Goal: Use online tool/utility: Utilize a website feature to perform a specific function

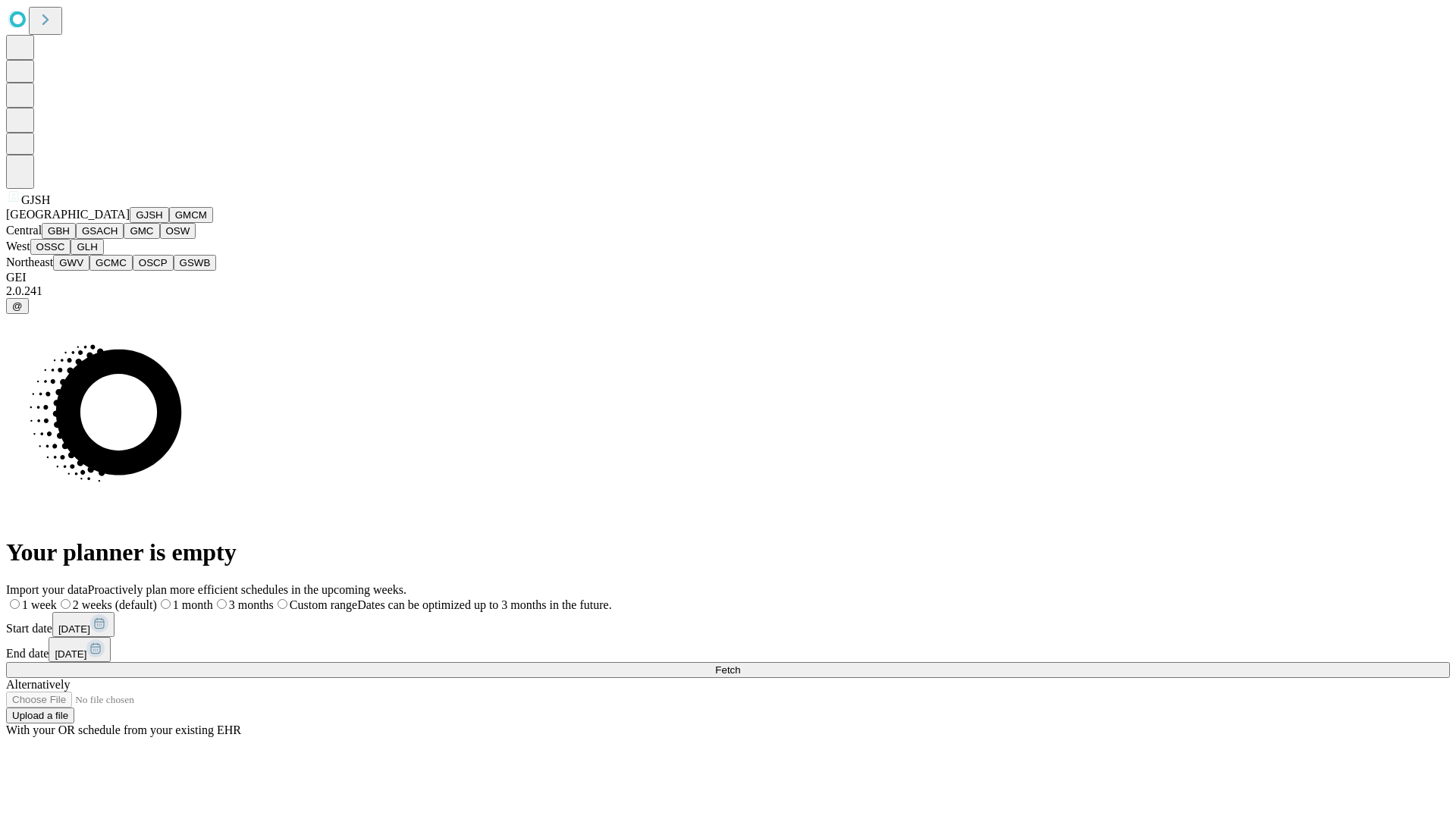
click at [129, 223] on button "GJSH" at bounding box center [148, 215] width 39 height 16
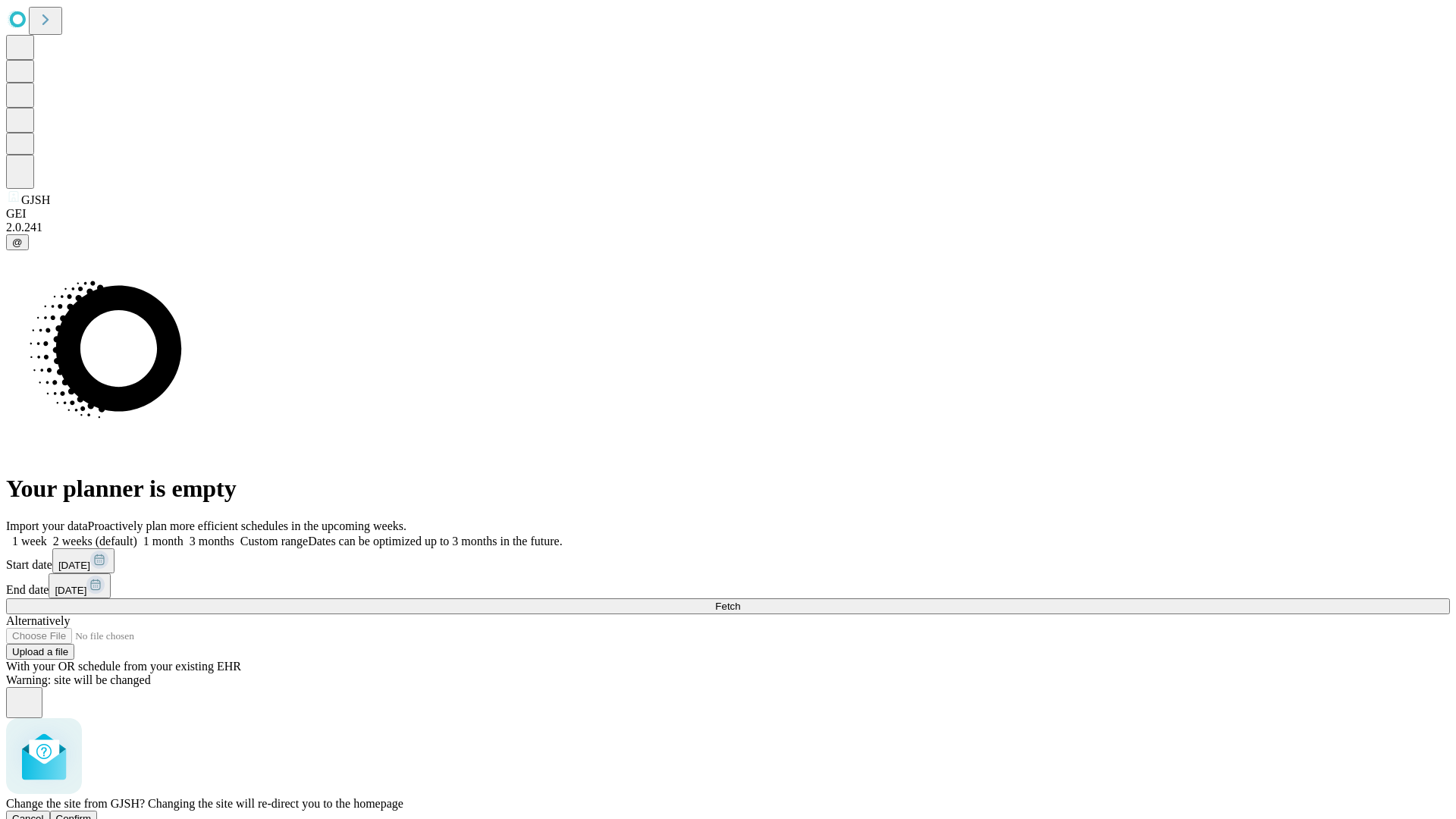
click at [92, 812] on span "Confirm" at bounding box center [74, 818] width 35 height 11
click at [184, 535] on label "1 month" at bounding box center [160, 540] width 46 height 12
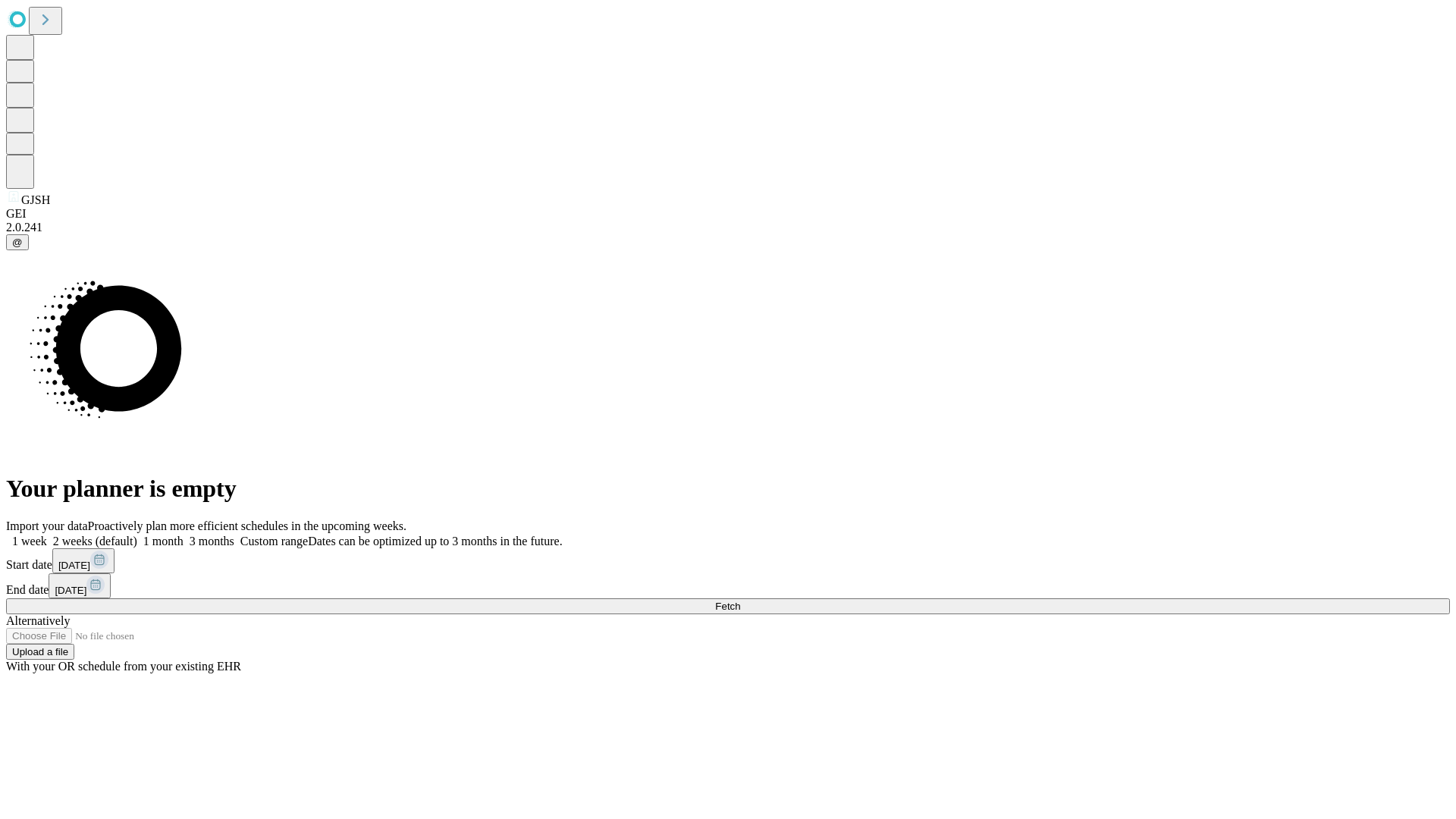
click at [740, 601] on span "Fetch" at bounding box center [727, 606] width 25 height 11
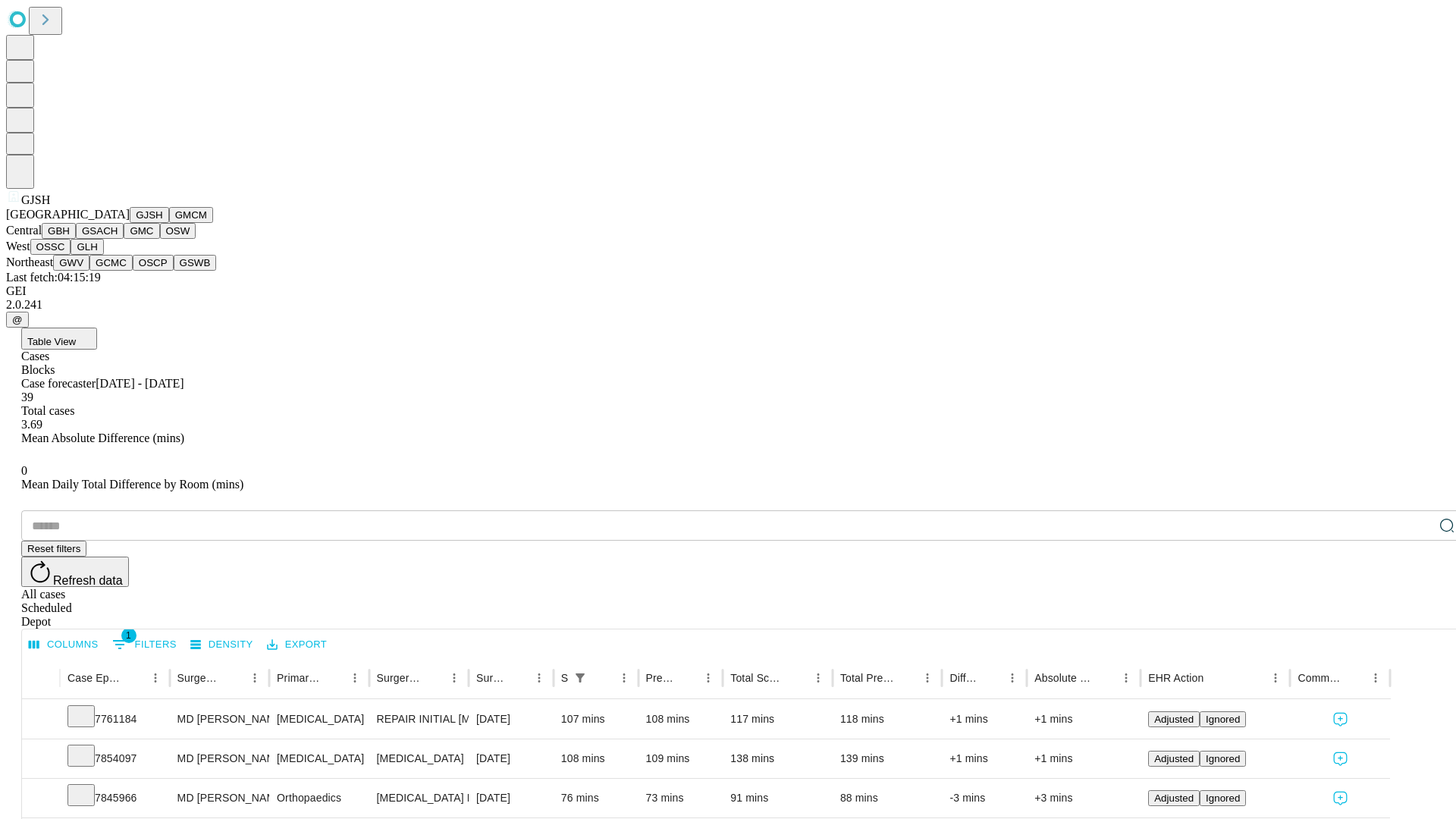
click at [170, 223] on button "GMCM" at bounding box center [192, 215] width 44 height 16
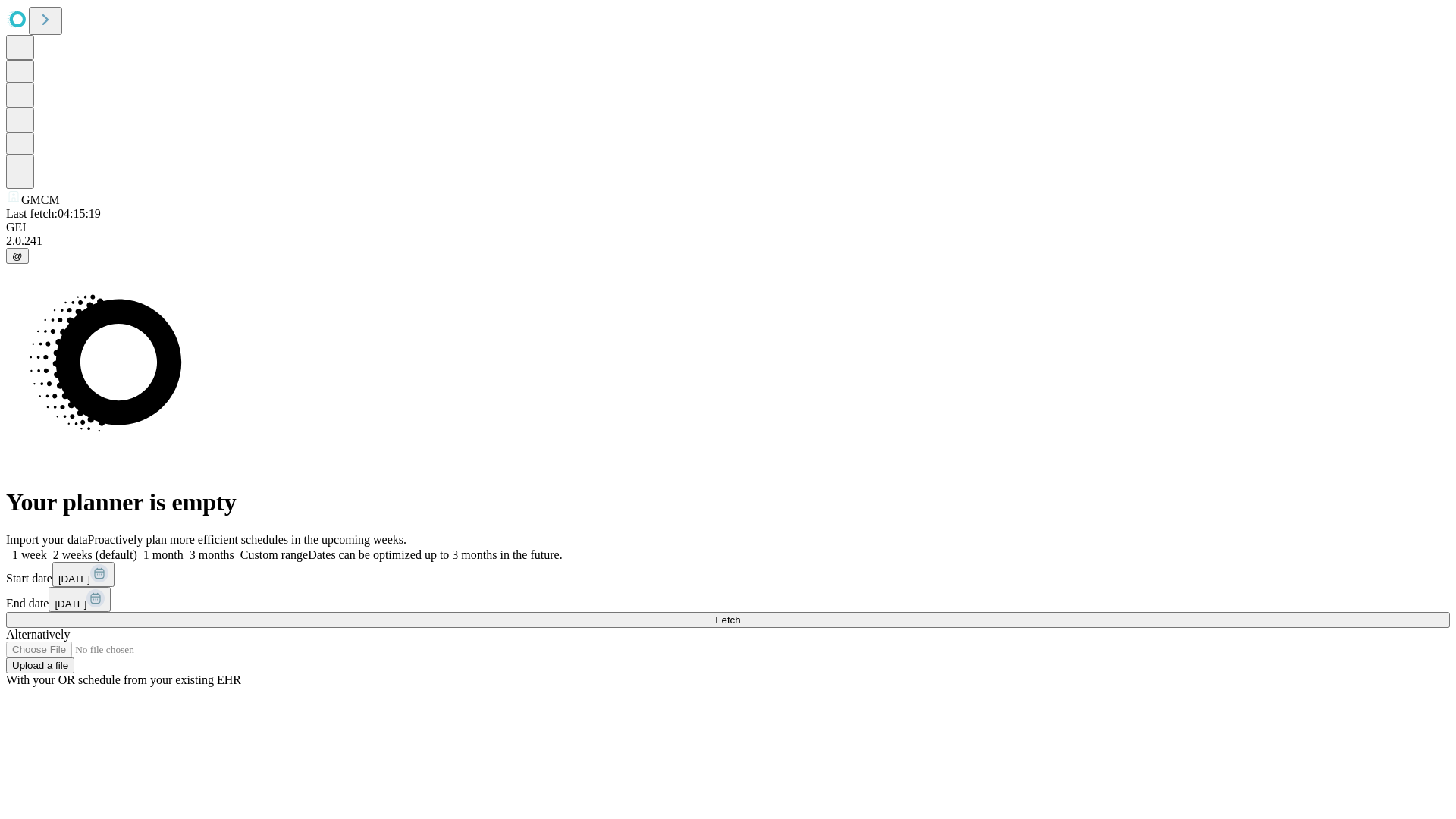
click at [184, 548] on label "1 month" at bounding box center [160, 554] width 46 height 12
click at [740, 614] on span "Fetch" at bounding box center [727, 620] width 25 height 11
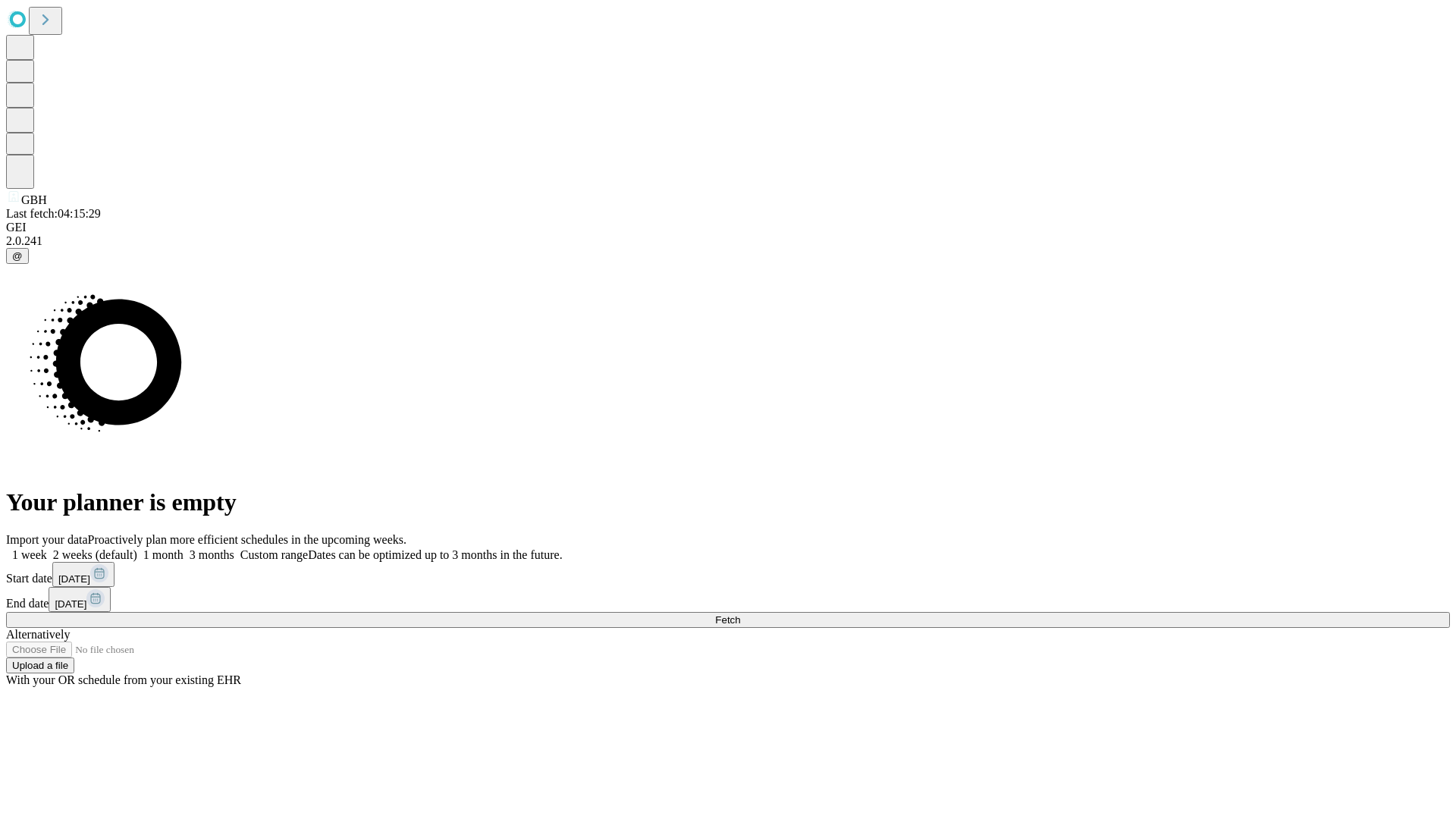
click at [184, 548] on label "1 month" at bounding box center [160, 554] width 46 height 12
click at [740, 614] on span "Fetch" at bounding box center [727, 620] width 25 height 11
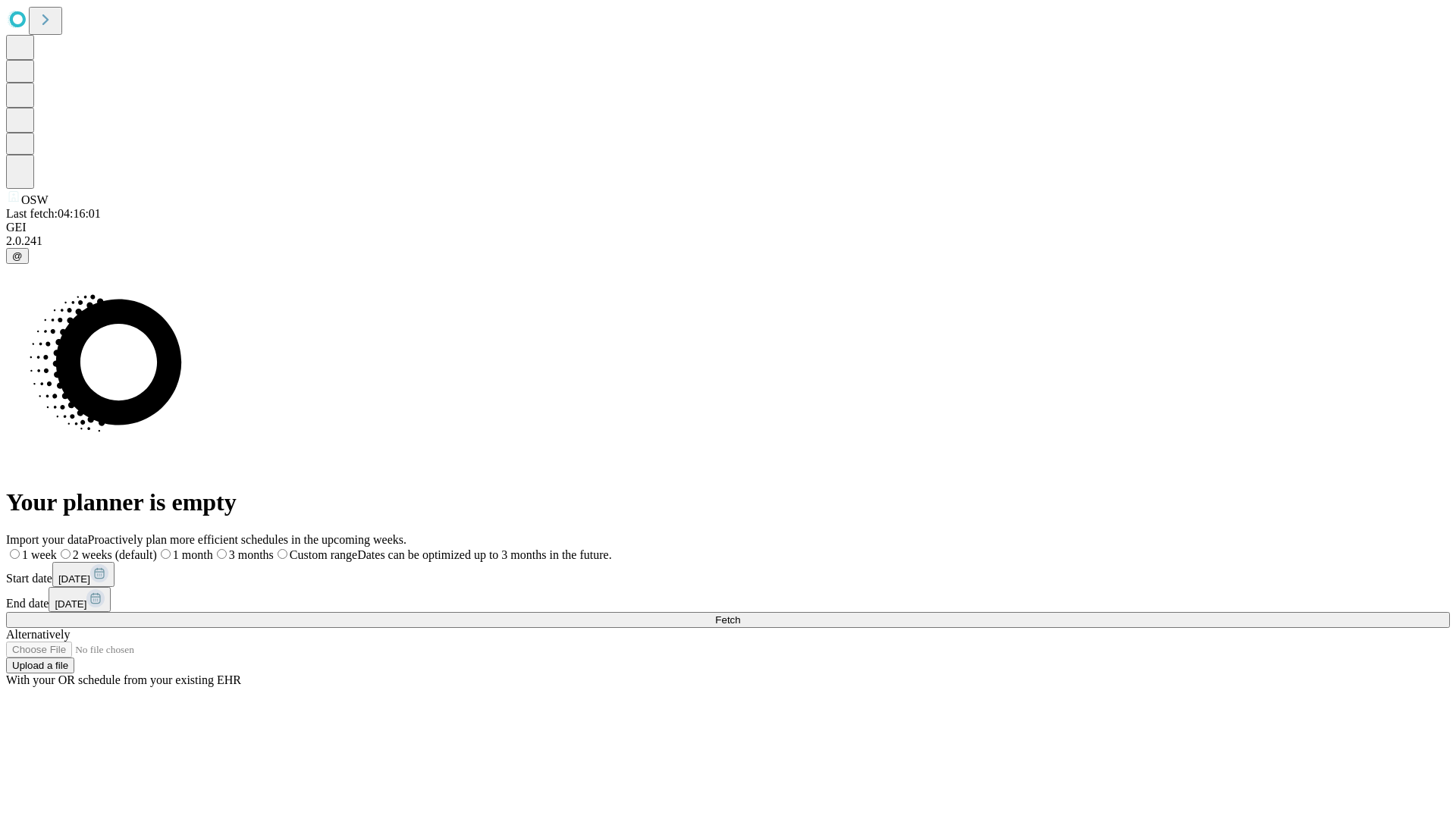
click at [213, 548] on label "1 month" at bounding box center [185, 554] width 57 height 12
click at [740, 614] on span "Fetch" at bounding box center [727, 620] width 25 height 11
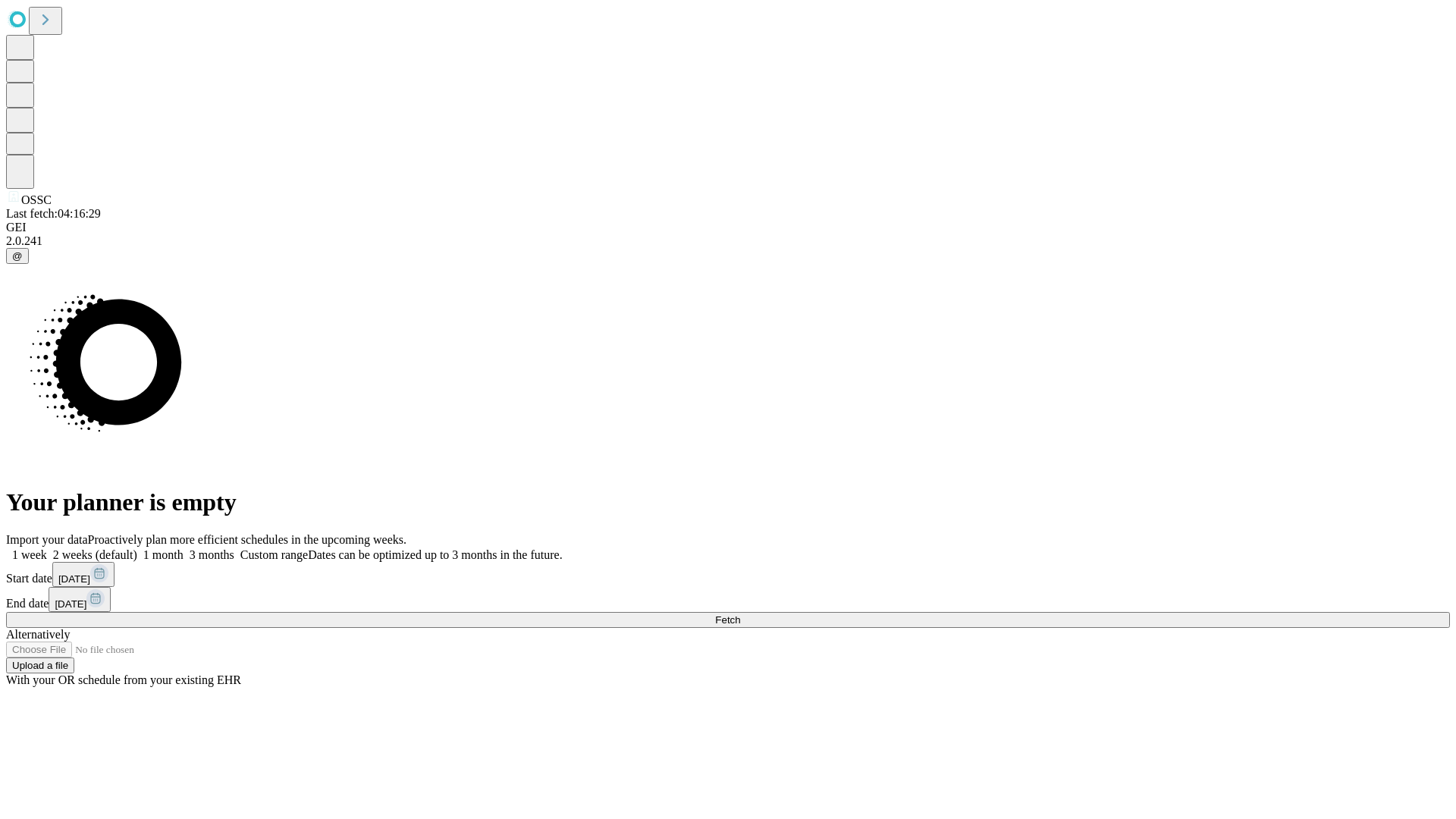
click at [740, 614] on span "Fetch" at bounding box center [727, 620] width 25 height 11
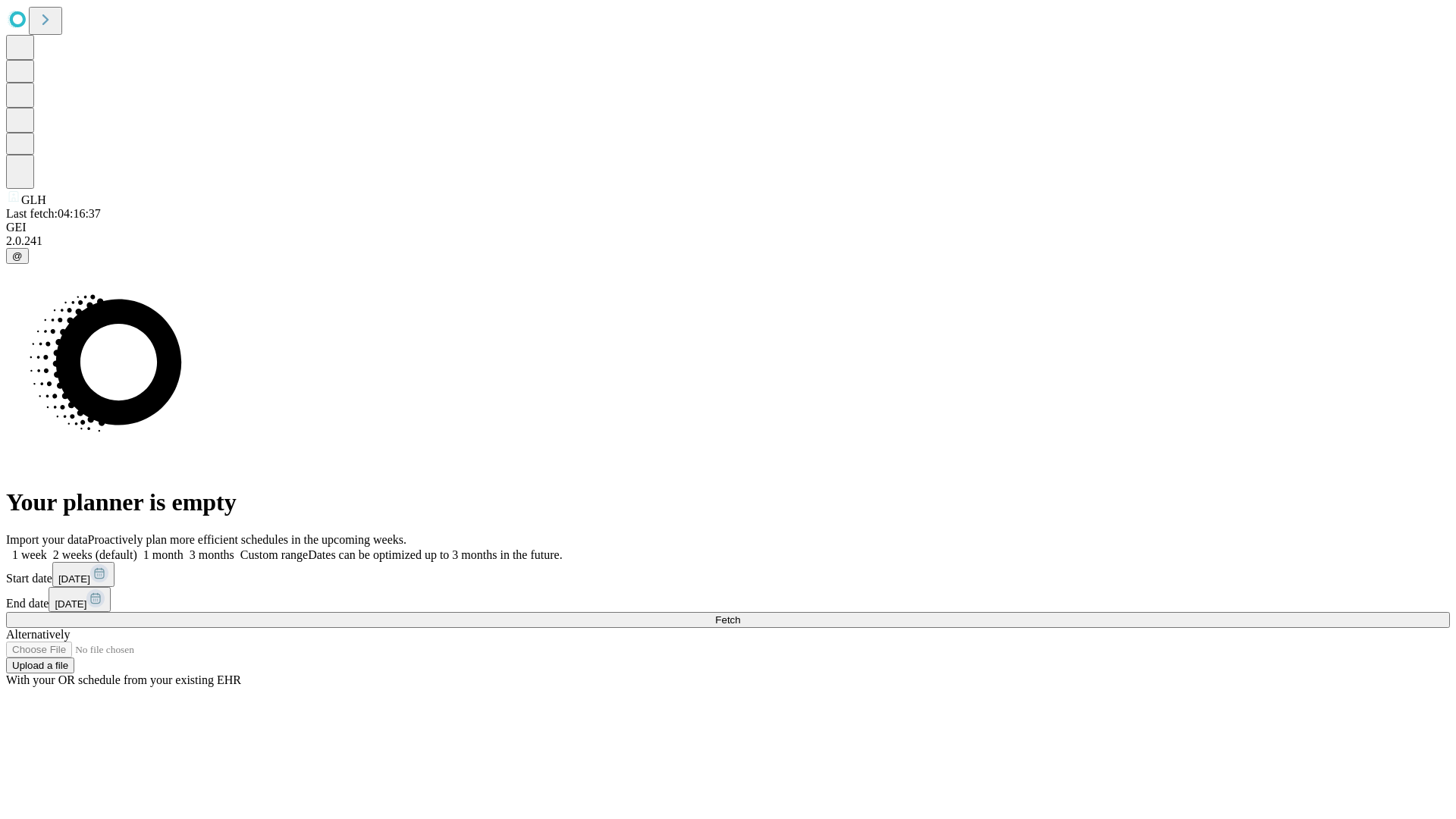
click at [184, 548] on label "1 month" at bounding box center [160, 554] width 46 height 12
click at [740, 614] on span "Fetch" at bounding box center [727, 620] width 25 height 11
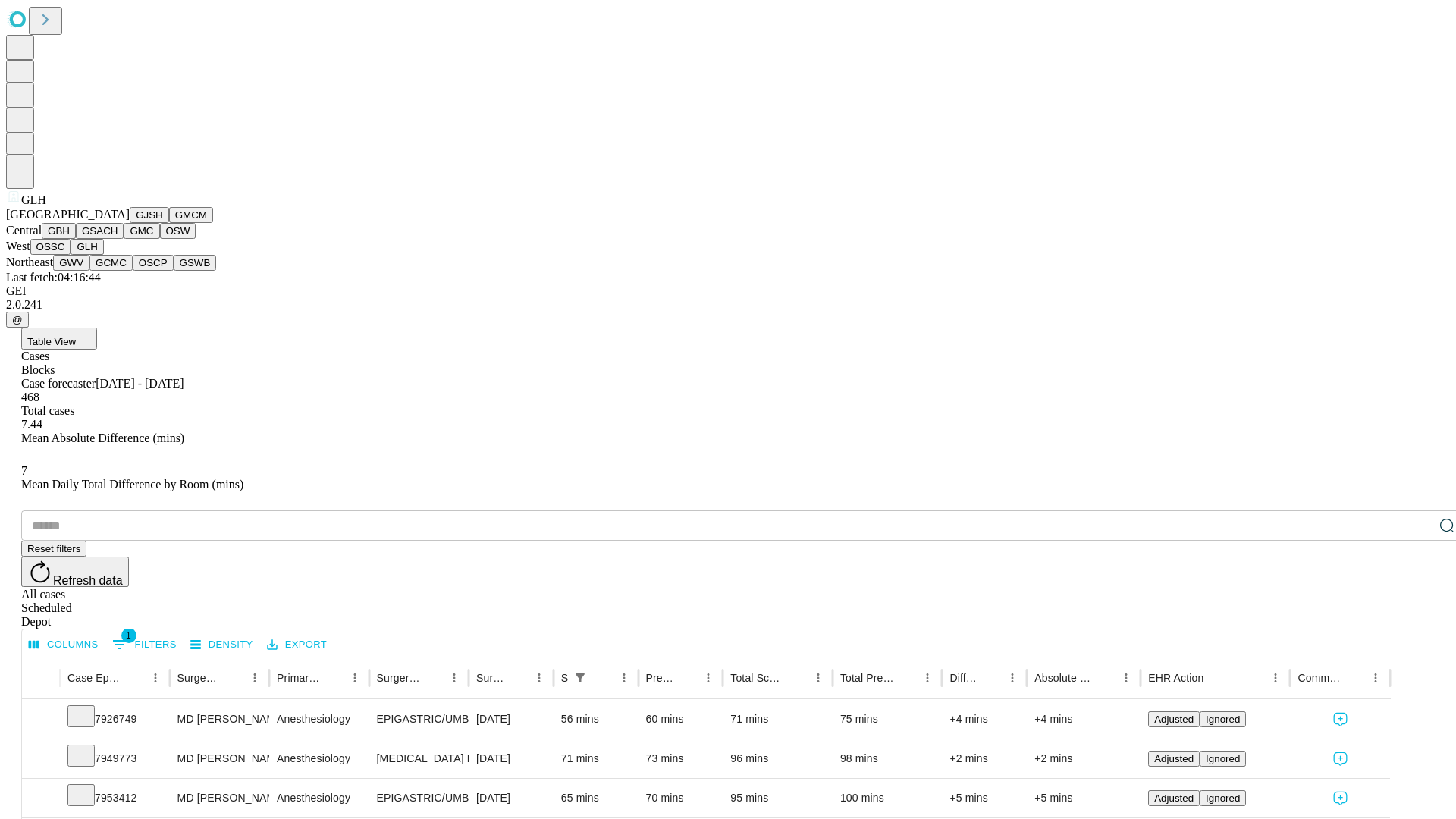
click at [89, 271] on button "GWV" at bounding box center [71, 262] width 36 height 16
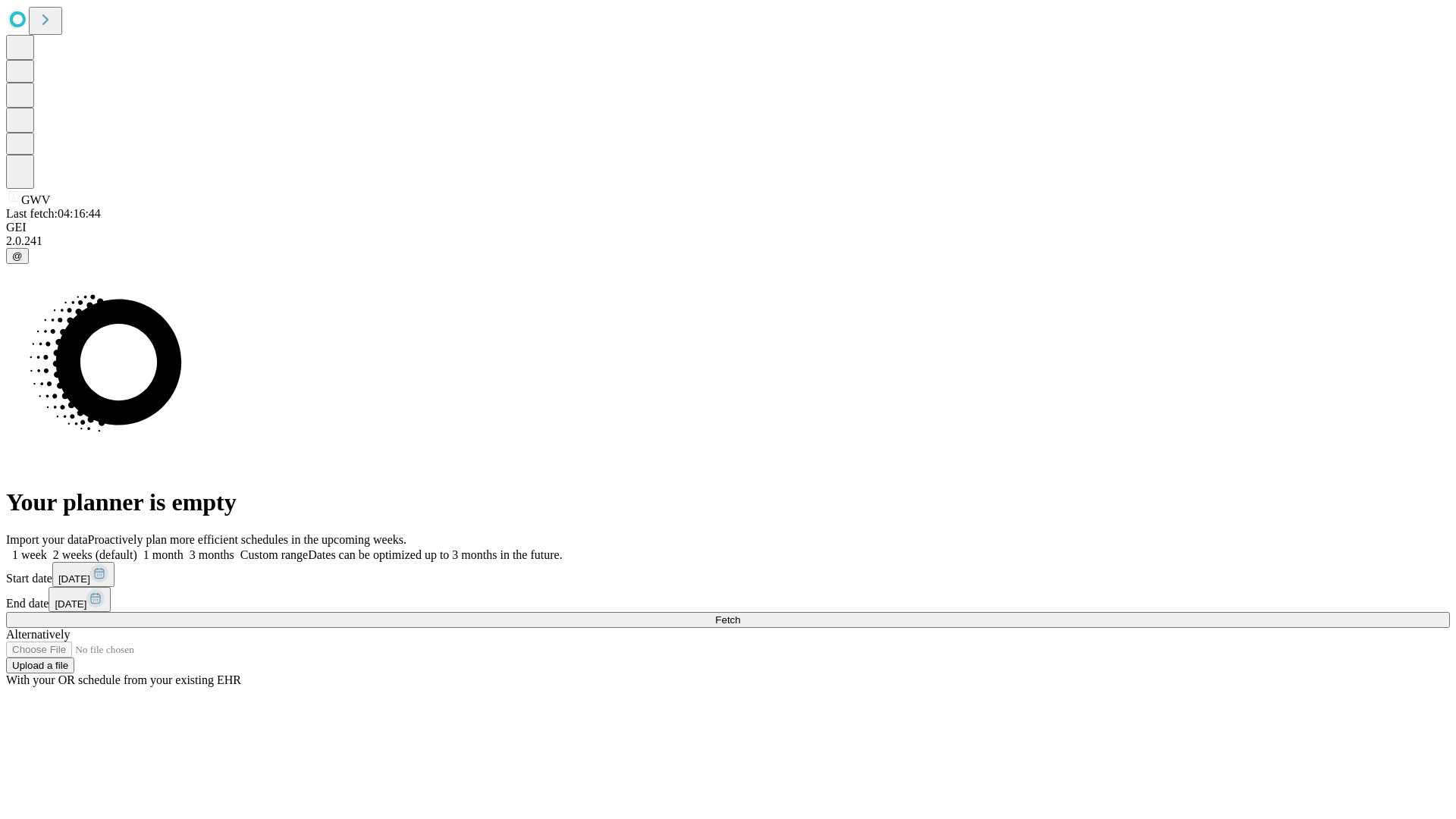
click at [184, 548] on label "1 month" at bounding box center [160, 554] width 46 height 12
click at [740, 614] on span "Fetch" at bounding box center [727, 620] width 25 height 11
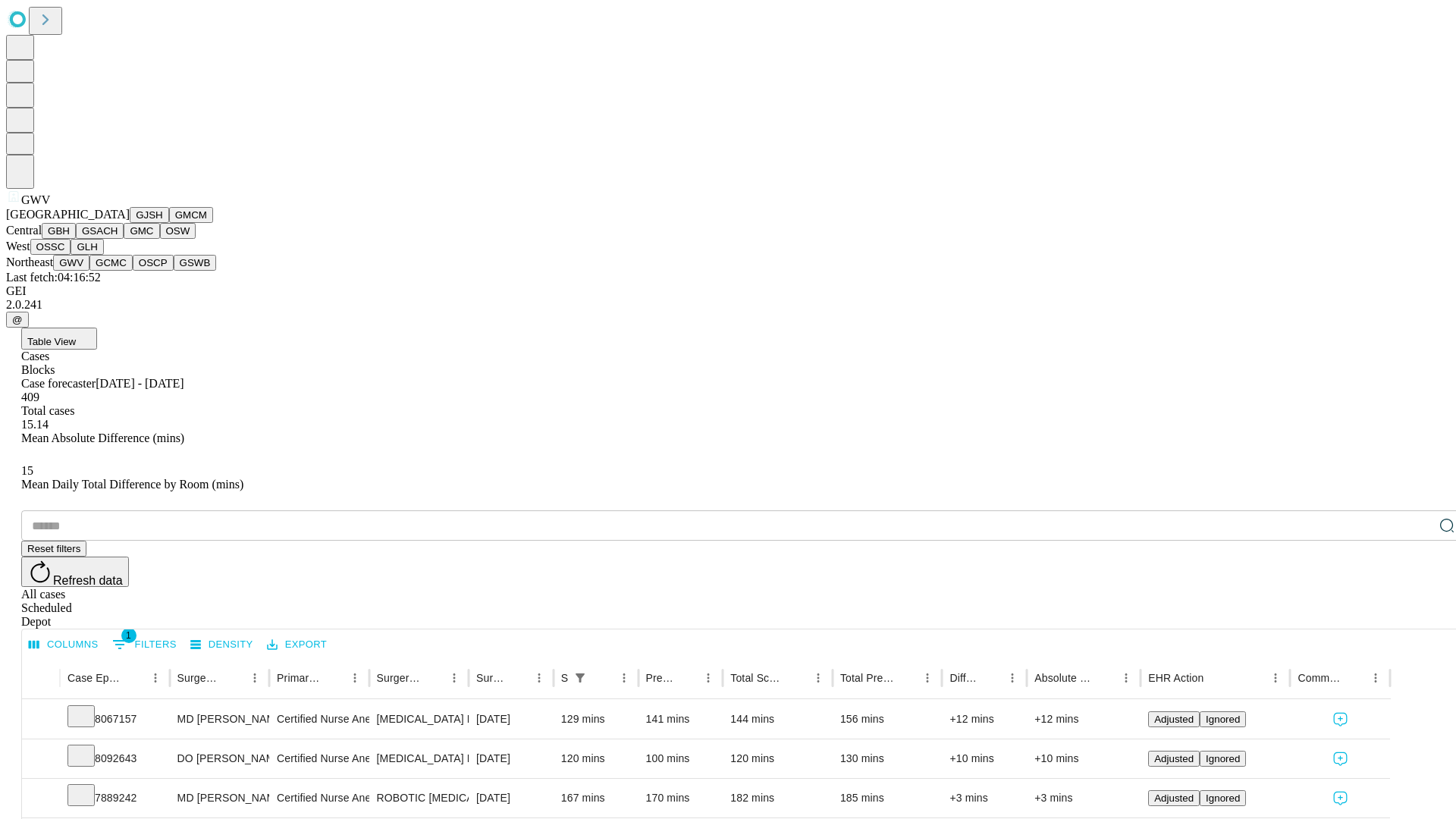
click at [118, 271] on button "GCMC" at bounding box center [110, 262] width 43 height 16
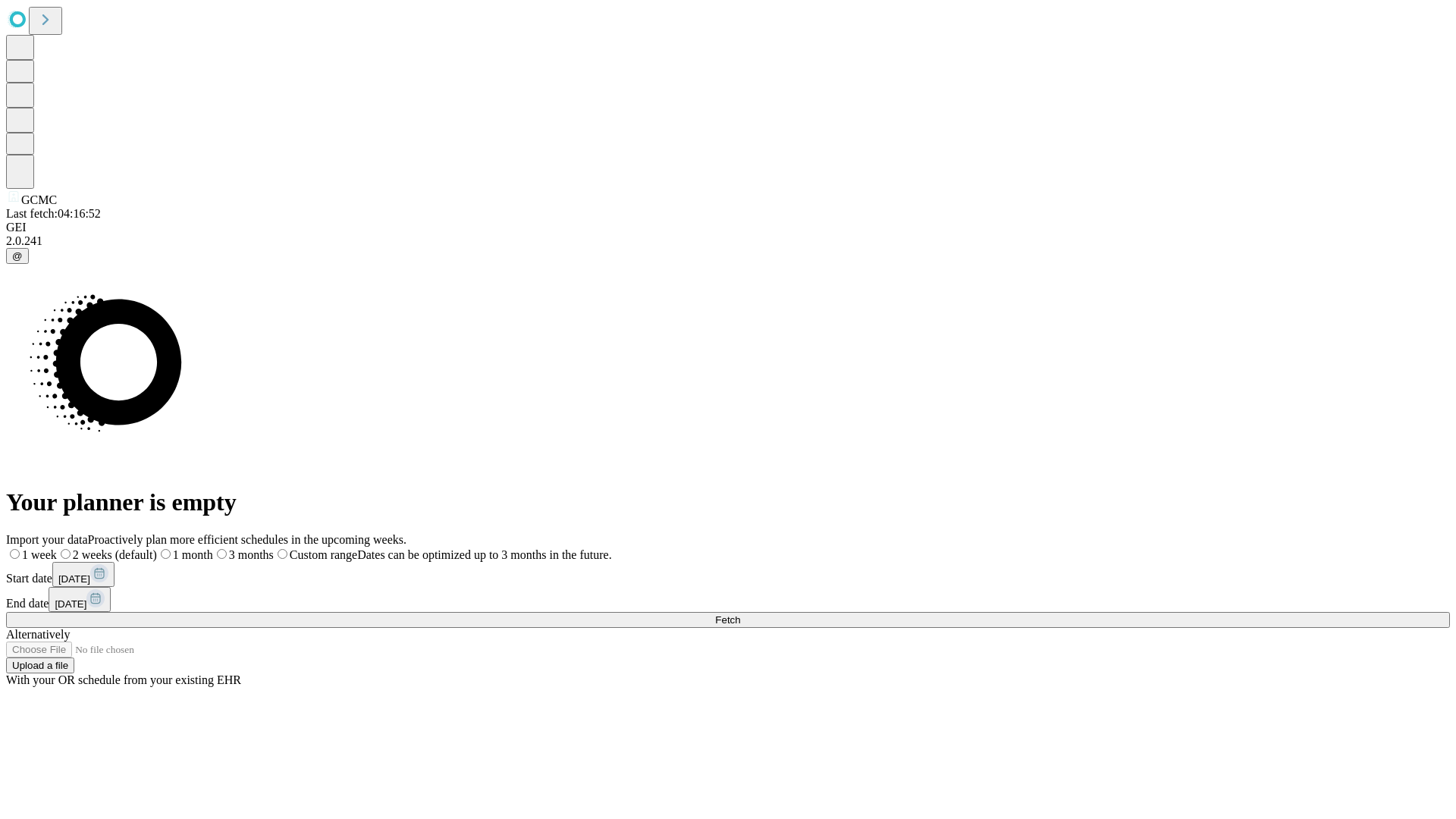
click at [213, 548] on label "1 month" at bounding box center [185, 554] width 57 height 12
click at [740, 614] on span "Fetch" at bounding box center [727, 620] width 25 height 11
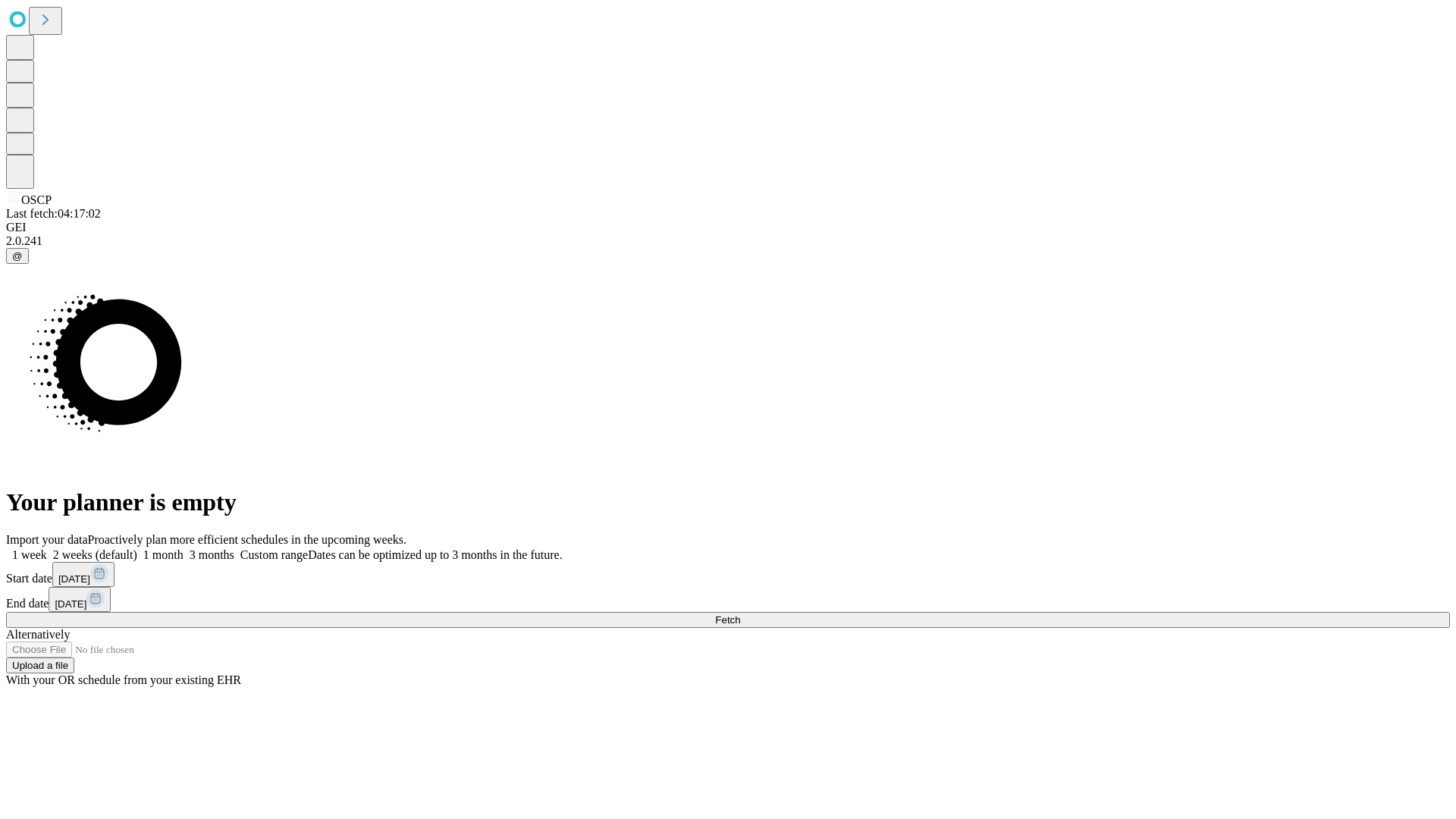
click at [740, 614] on span "Fetch" at bounding box center [727, 620] width 25 height 11
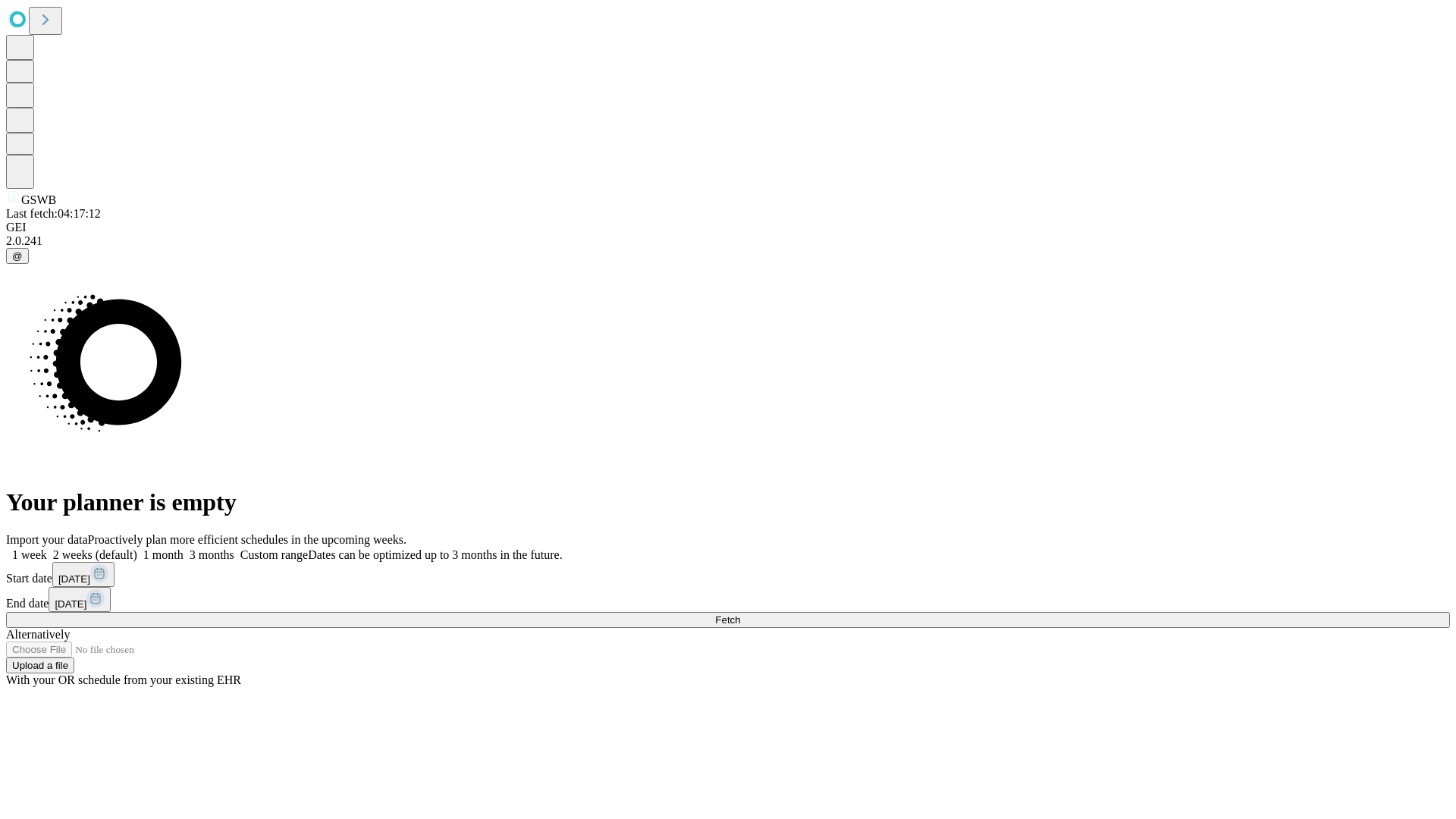
click at [184, 548] on label "1 month" at bounding box center [160, 554] width 46 height 12
click at [740, 614] on span "Fetch" at bounding box center [727, 620] width 25 height 11
